Goal: Find specific page/section: Find specific page/section

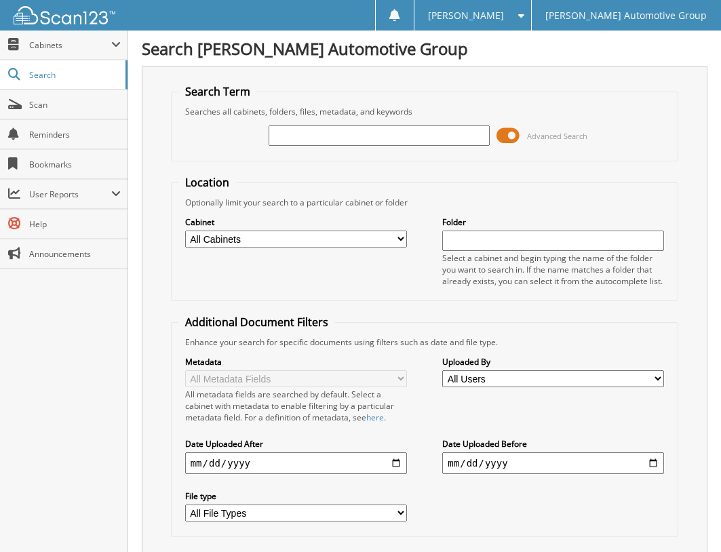
click at [422, 135] on input "text" at bounding box center [380, 136] width 222 height 20
type input "4244175"
drag, startPoint x: 343, startPoint y: 136, endPoint x: 250, endPoint y: 155, distance: 95.0
click at [250, 155] on fieldset "Search Term Searches all cabinets, folders, files, metadata, and keywords 42441…" at bounding box center [425, 122] width 508 height 77
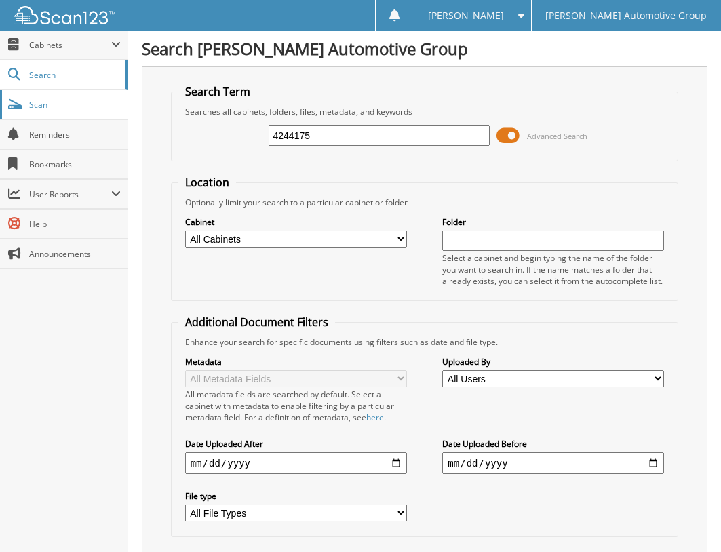
click at [62, 109] on span "Scan" at bounding box center [75, 105] width 92 height 12
